Goal: Transaction & Acquisition: Subscribe to service/newsletter

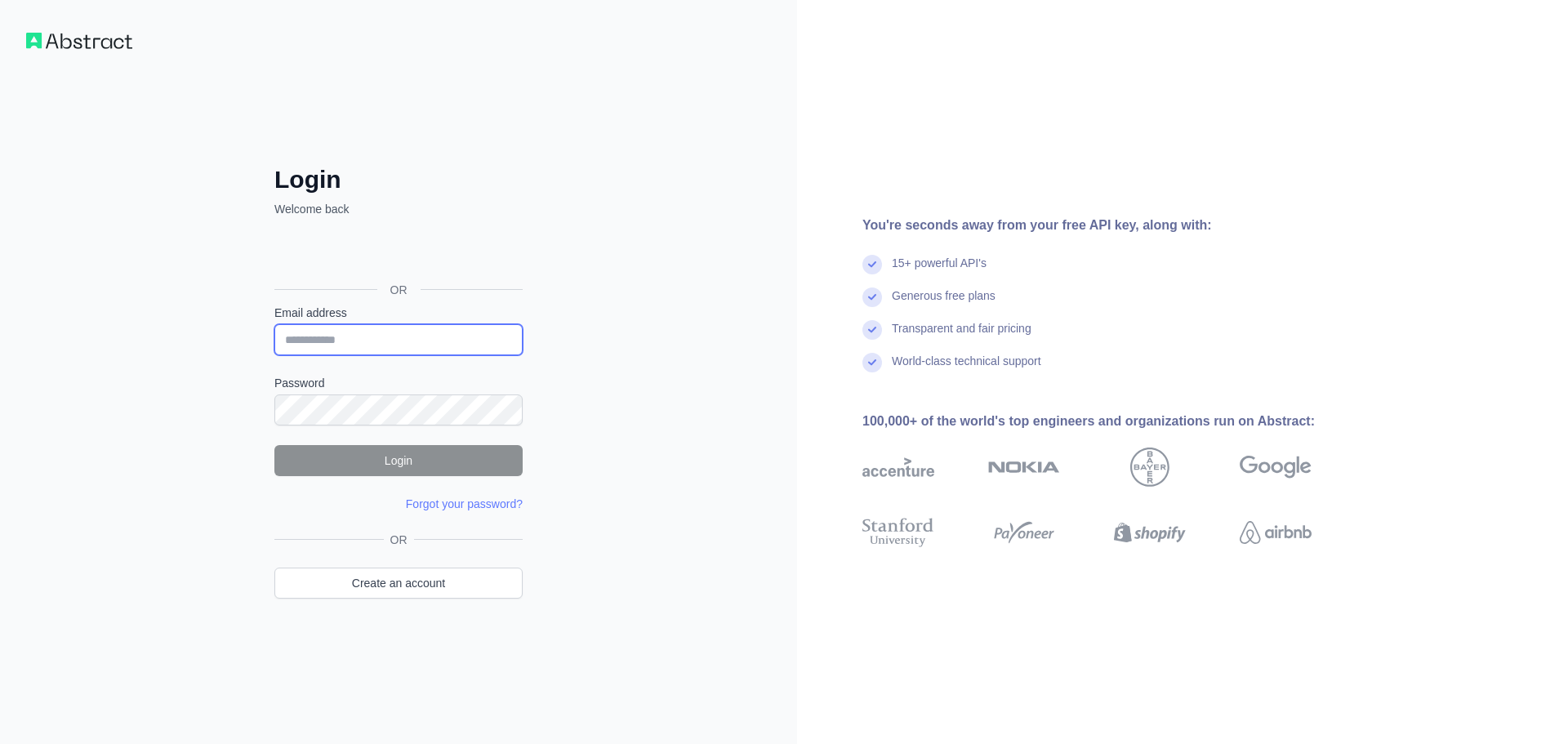
drag, startPoint x: 0, startPoint y: 0, endPoint x: 426, endPoint y: 349, distance: 550.7
click at [426, 349] on input "Email address" at bounding box center [399, 340] width 249 height 31
click at [479, 338] on input "Email address" at bounding box center [399, 340] width 249 height 31
click at [397, 330] on input "Email address" at bounding box center [399, 340] width 249 height 31
click at [0, 743] on nordpass-autofill-portal at bounding box center [0, 744] width 0 height 0
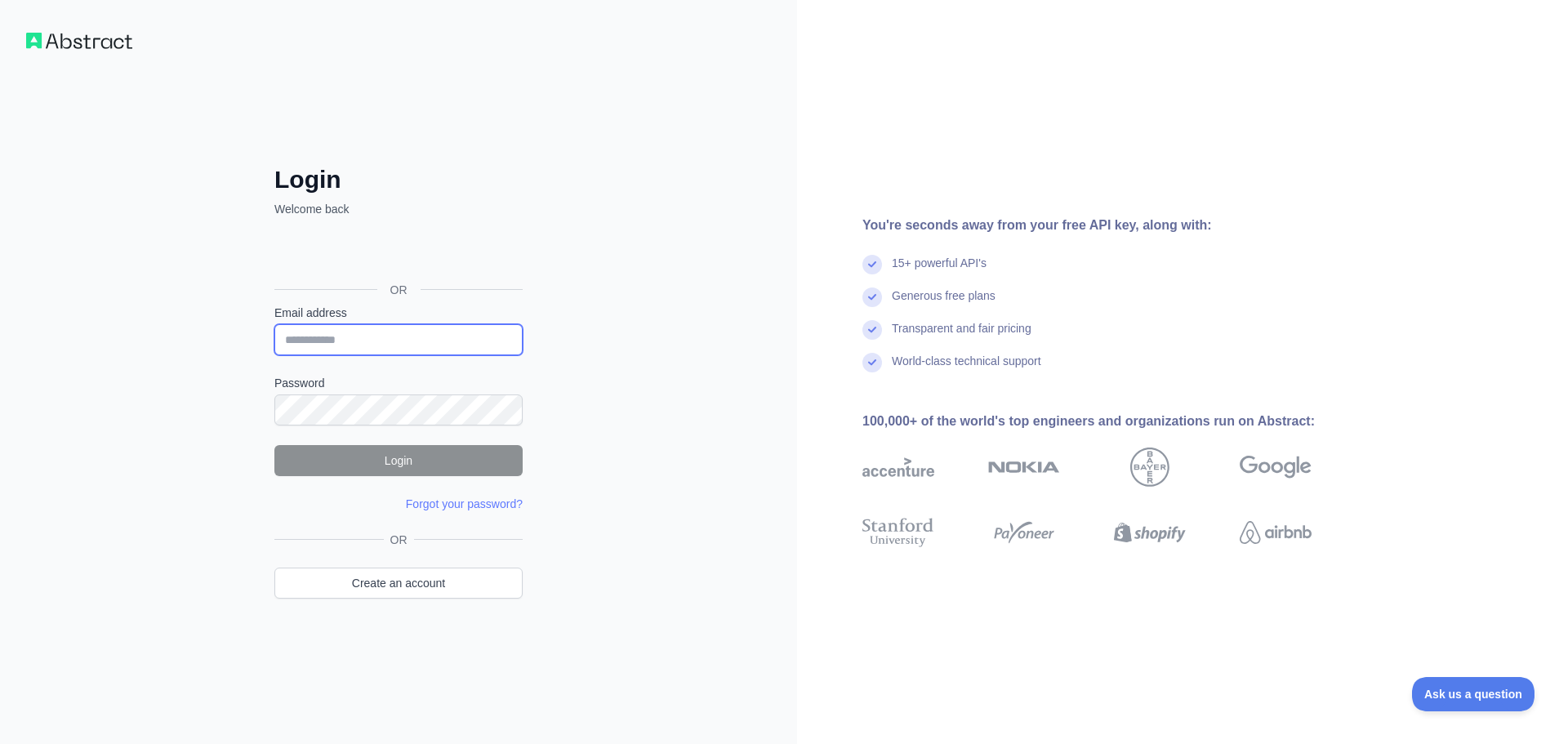
type input "**********"
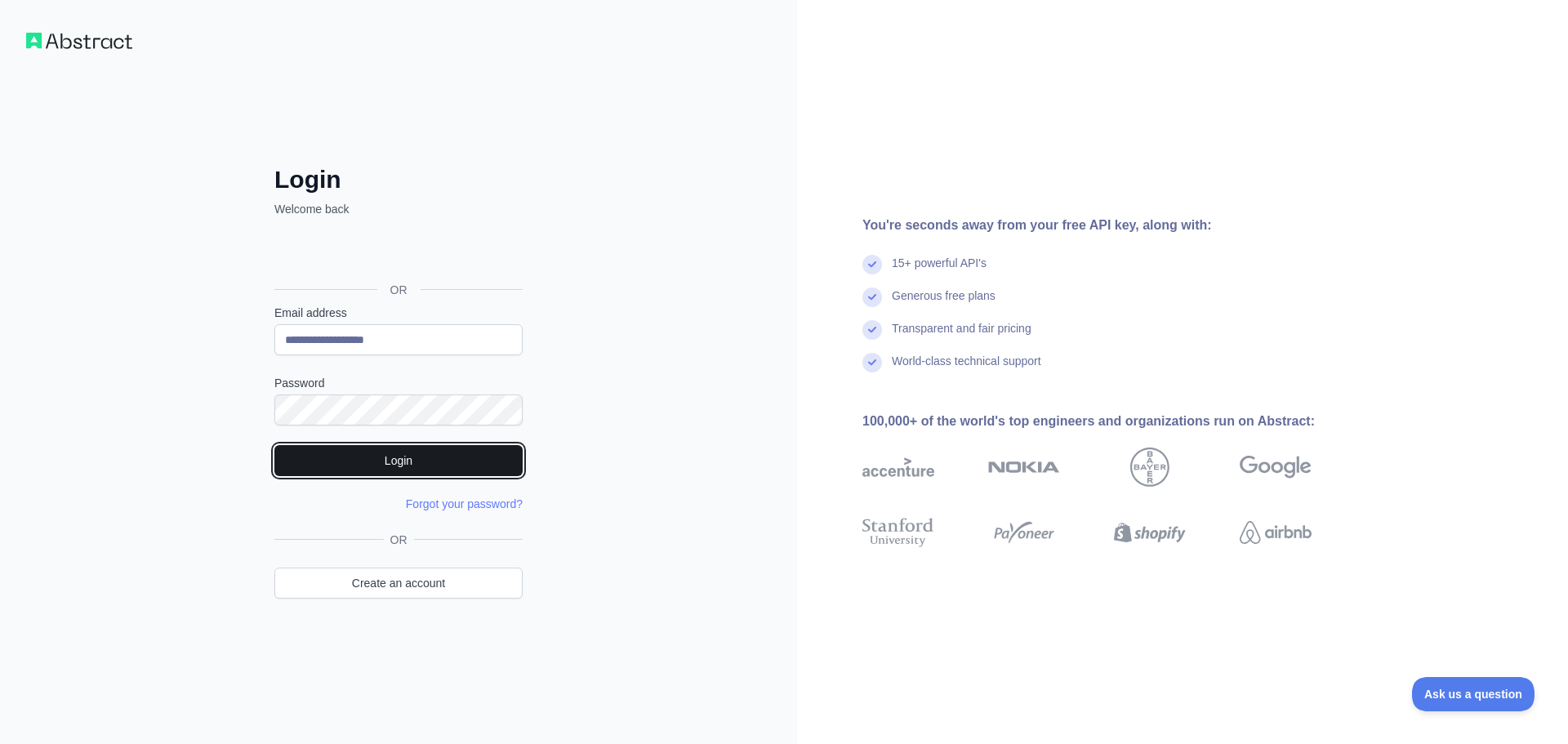
click at [492, 456] on button "Login" at bounding box center [399, 461] width 249 height 31
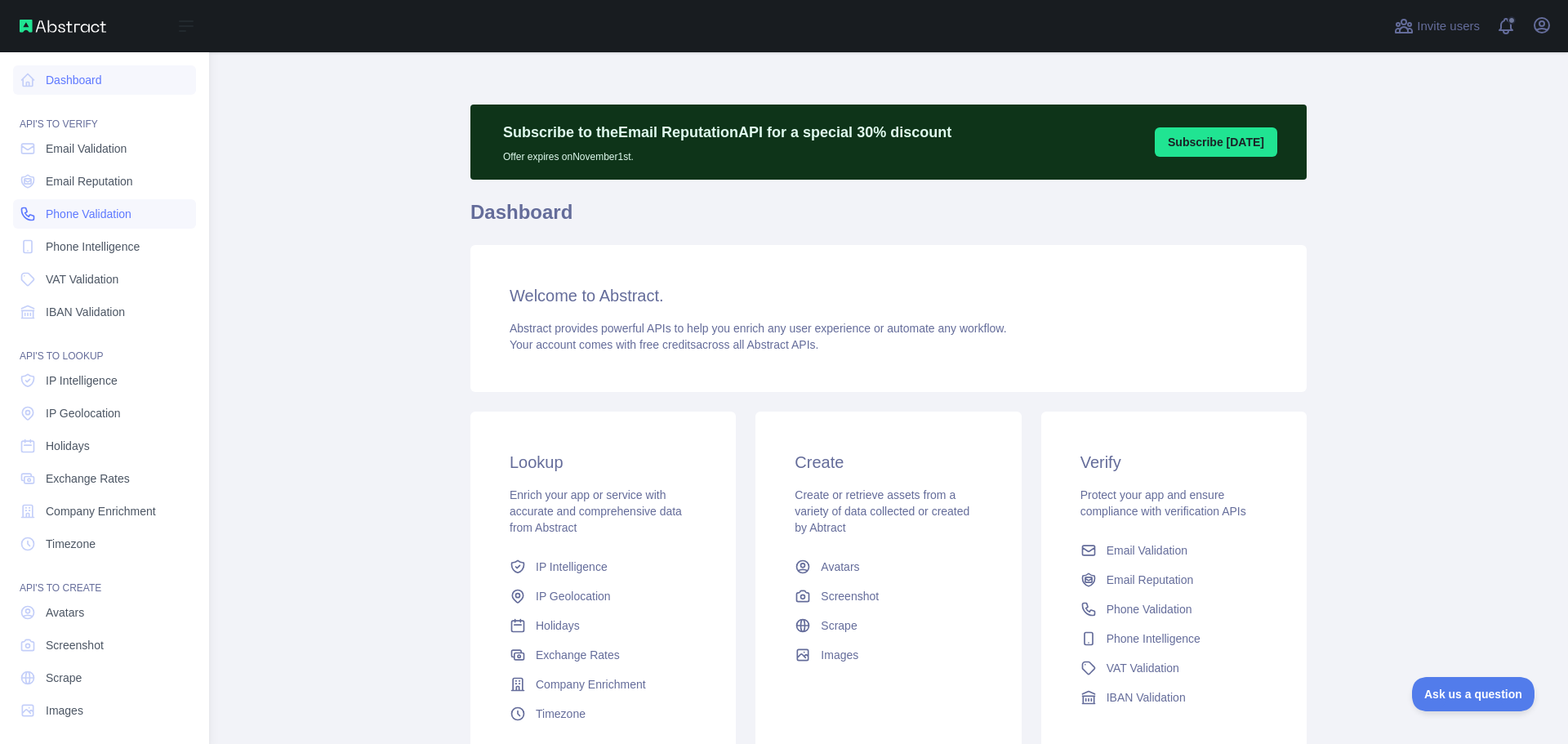
click at [85, 215] on span "Phone Validation" at bounding box center [89, 214] width 86 height 17
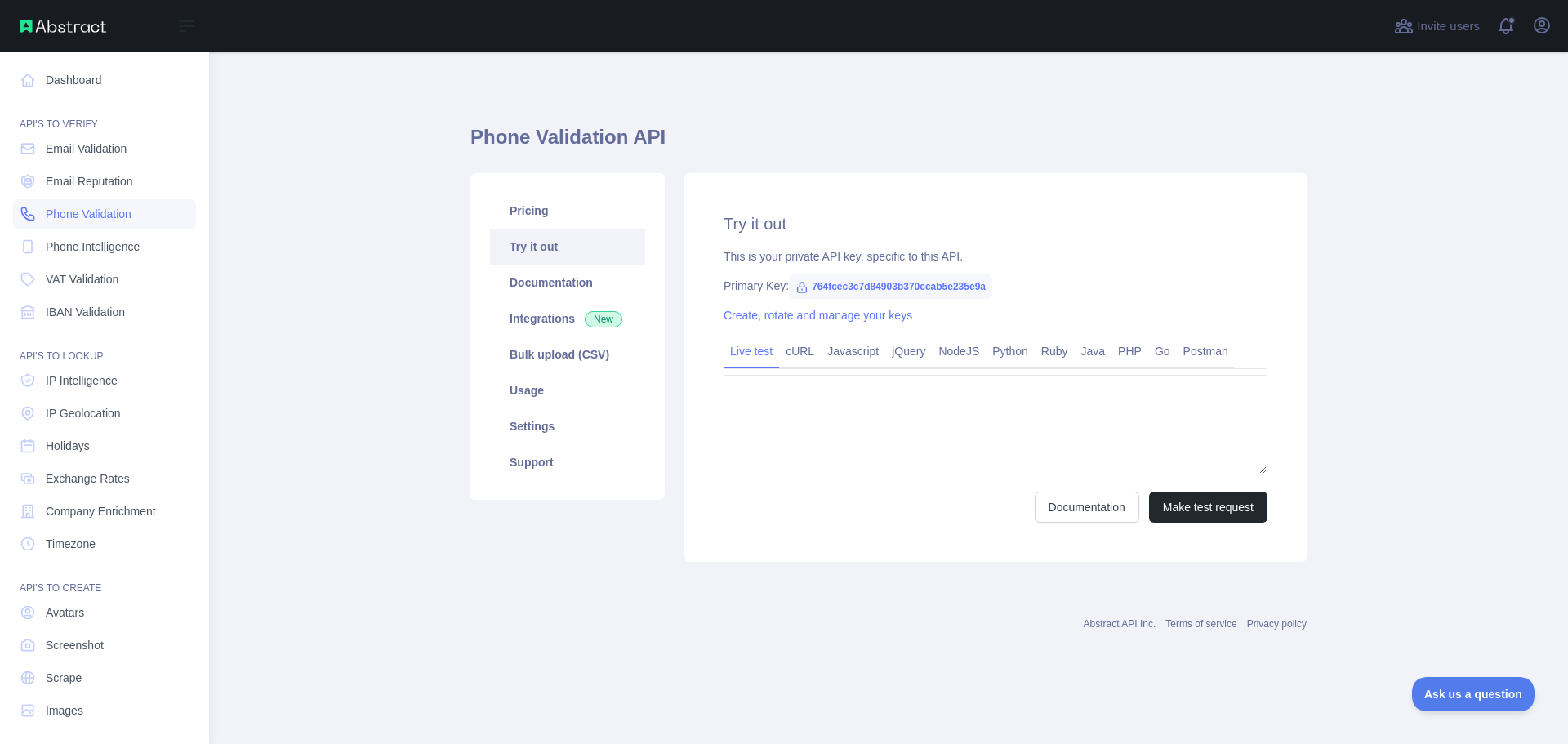
type textarea "**********"
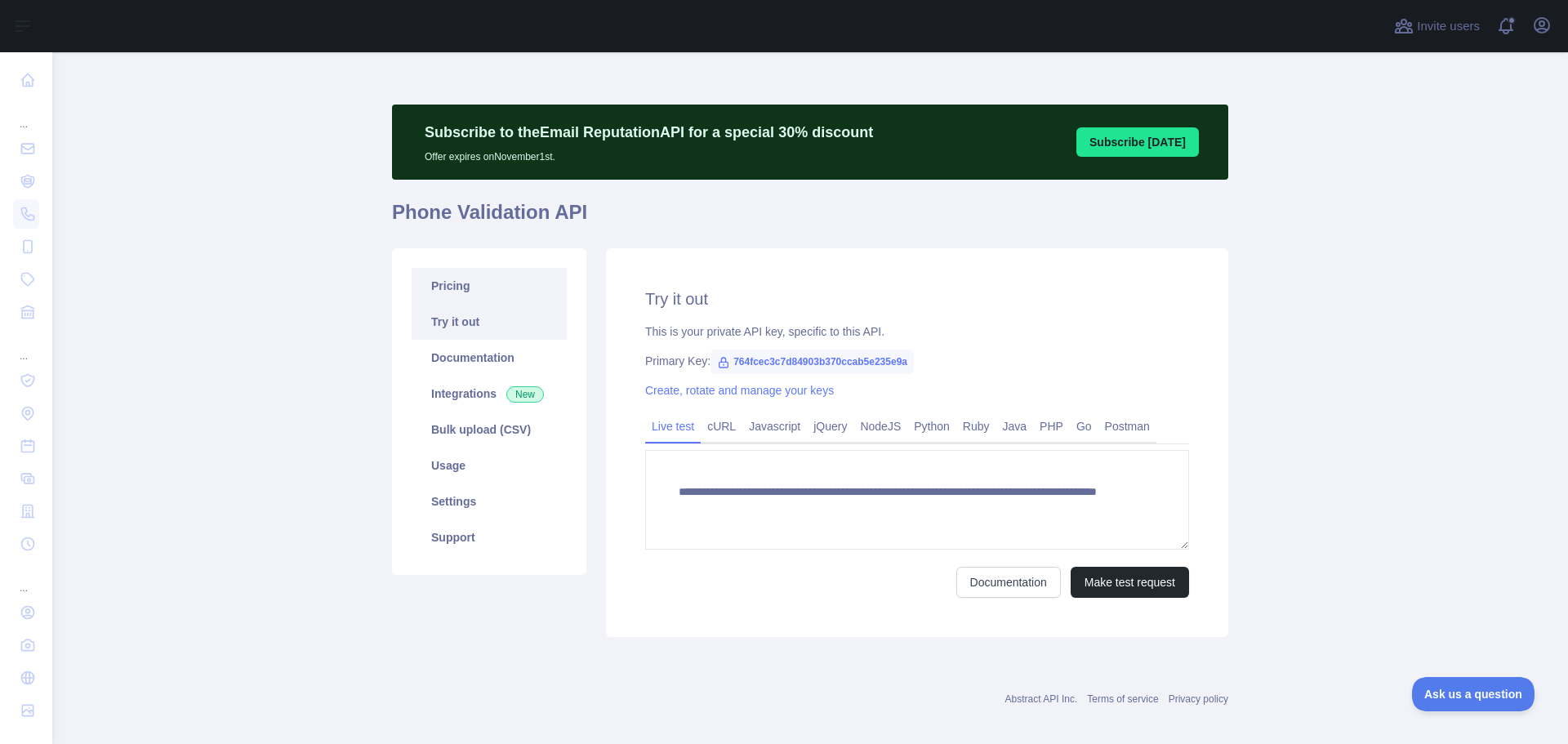
click at [470, 292] on link "Pricing" at bounding box center [489, 285] width 156 height 36
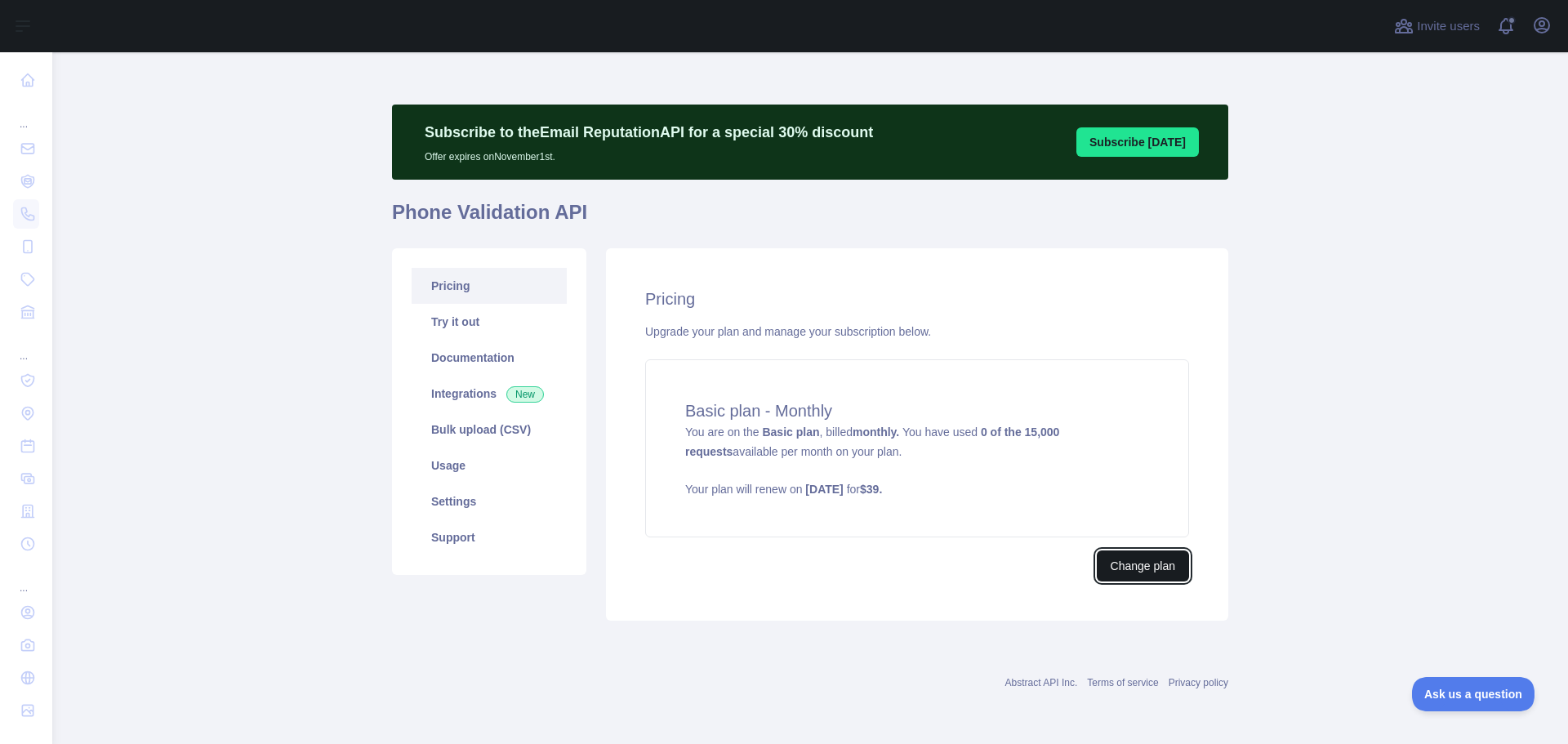
click at [1133, 575] on button "Change plan" at bounding box center [1143, 566] width 92 height 31
